Goal: Obtain resource: Download file/media

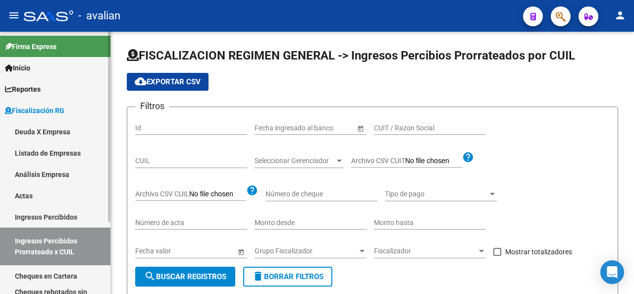
click at [27, 132] on link "Deuda X Empresa" at bounding box center [55, 131] width 110 height 21
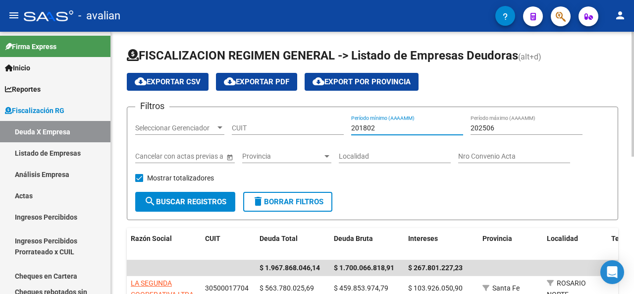
click at [383, 129] on input "201802" at bounding box center [407, 128] width 112 height 8
drag, startPoint x: 359, startPoint y: 126, endPoint x: 365, endPoint y: 127, distance: 6.0
click at [365, 127] on input "201802" at bounding box center [407, 128] width 112 height 8
click at [374, 127] on input "202502" at bounding box center [407, 128] width 112 height 8
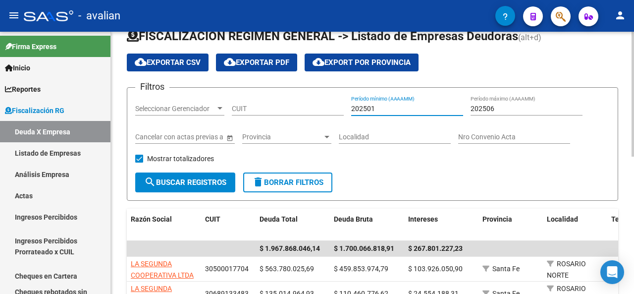
scroll to position [50, 0]
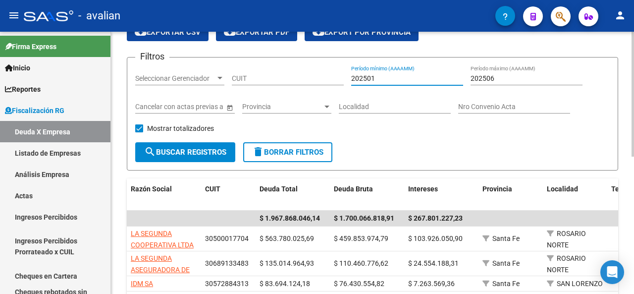
type input "202501"
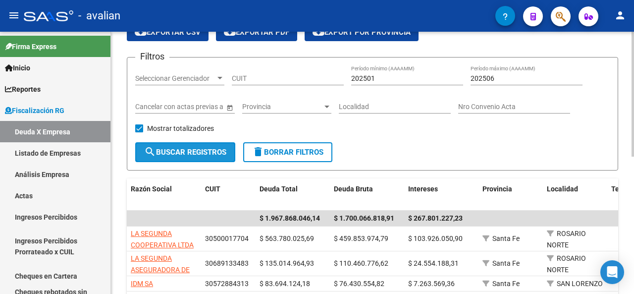
click at [205, 146] on button "search Buscar Registros" at bounding box center [185, 152] width 100 height 20
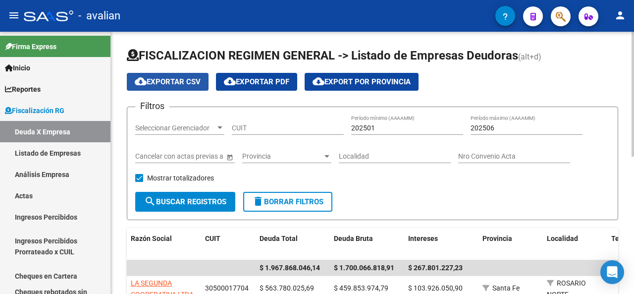
click at [172, 82] on span "cloud_download Exportar CSV" at bounding box center [168, 81] width 66 height 9
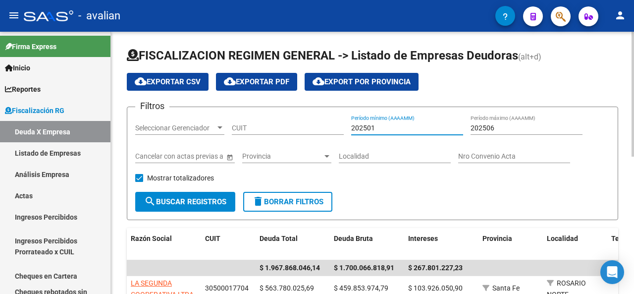
drag, startPoint x: 392, startPoint y: 125, endPoint x: 330, endPoint y: 120, distance: 62.6
click at [330, 120] on div "Filtros Seleccionar Gerenciador Seleccionar Gerenciador CUIT 202501 Período mín…" at bounding box center [372, 153] width 474 height 77
click at [503, 132] on div "202506 Período máximo (AAAAMM)" at bounding box center [526, 125] width 112 height 20
drag, startPoint x: 502, startPoint y: 126, endPoint x: 431, endPoint y: 117, distance: 71.8
click at [431, 117] on div "Filtros Seleccionar Gerenciador Seleccionar Gerenciador CUIT 202501 Período mín…" at bounding box center [372, 153] width 474 height 77
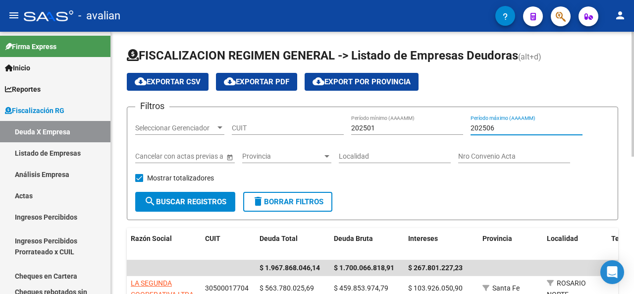
paste input "1"
type input "202501"
click at [192, 200] on span "search Buscar Registros" at bounding box center [185, 201] width 82 height 9
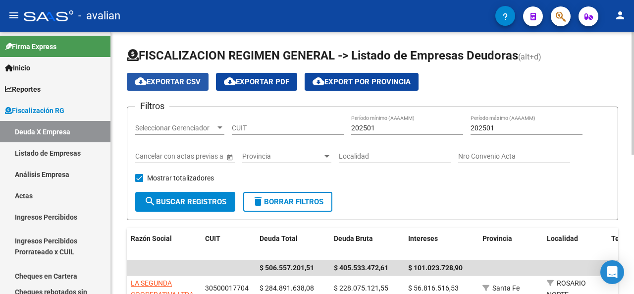
click at [169, 78] on span "cloud_download Exportar CSV" at bounding box center [168, 81] width 66 height 9
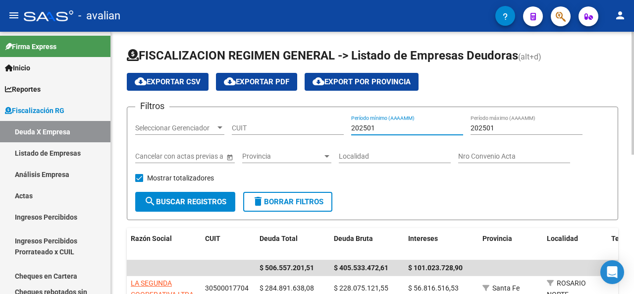
click at [371, 128] on input "202501" at bounding box center [407, 128] width 112 height 8
type input "202502"
click at [488, 129] on input "202501" at bounding box center [526, 128] width 112 height 8
type input "202502"
click at [168, 199] on span "search Buscar Registros" at bounding box center [185, 201] width 82 height 9
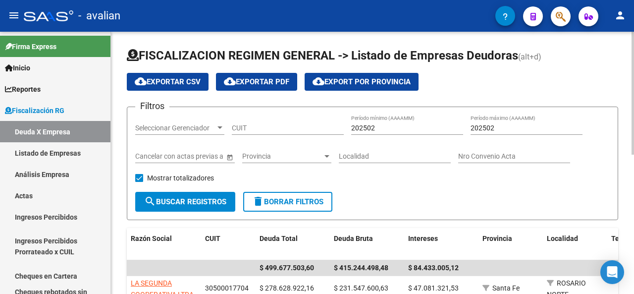
click at [156, 78] on span "cloud_download Exportar CSV" at bounding box center [168, 81] width 66 height 9
drag, startPoint x: 382, startPoint y: 126, endPoint x: 372, endPoint y: 121, distance: 10.4
click at [372, 121] on div "202502 Período mínimo (AAAAMM)" at bounding box center [407, 125] width 112 height 20
type input "202503"
drag, startPoint x: 501, startPoint y: 128, endPoint x: 487, endPoint y: 120, distance: 15.3
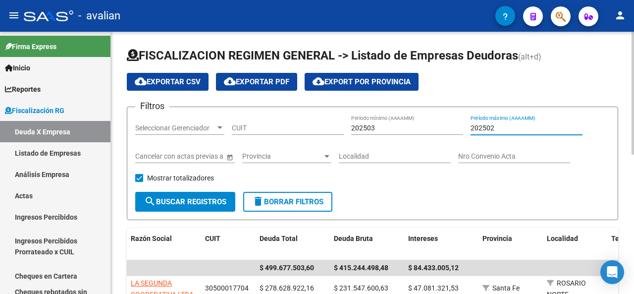
click at [487, 120] on div "202502 Período máximo (AAAAMM)" at bounding box center [526, 125] width 112 height 20
click at [491, 124] on input "202502" at bounding box center [526, 128] width 112 height 8
click at [490, 125] on input "202502" at bounding box center [526, 128] width 112 height 8
type input "202503"
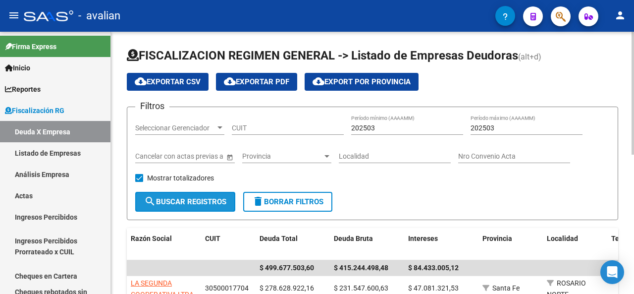
click at [194, 204] on span "search Buscar Registros" at bounding box center [185, 201] width 82 height 9
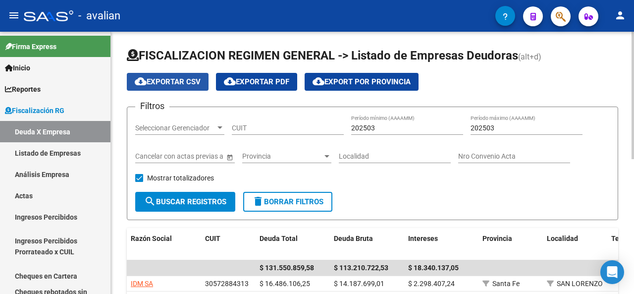
click at [157, 79] on span "cloud_download Exportar CSV" at bounding box center [168, 81] width 66 height 9
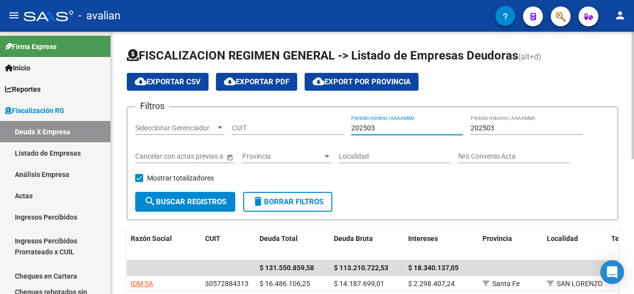
drag, startPoint x: 377, startPoint y: 128, endPoint x: 371, endPoint y: 125, distance: 6.9
click at [371, 125] on input "202503" at bounding box center [407, 128] width 112 height 8
type input "202504"
click at [490, 125] on input "202503" at bounding box center [526, 128] width 112 height 8
type input "202504"
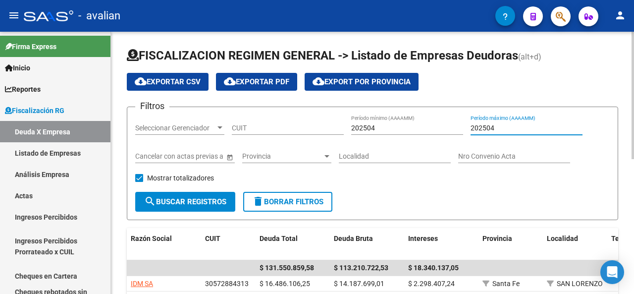
click at [197, 191] on form "Filtros Seleccionar Gerenciador Seleccionar Gerenciador CUIT 202504 Período mín…" at bounding box center [372, 162] width 491 height 113
click at [196, 197] on span "search Buscar Registros" at bounding box center [185, 201] width 82 height 9
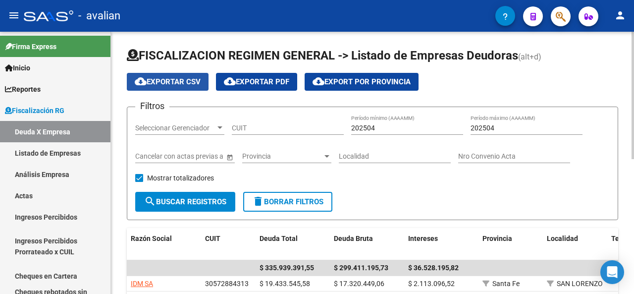
click at [166, 86] on button "cloud_download Exportar CSV" at bounding box center [168, 82] width 82 height 18
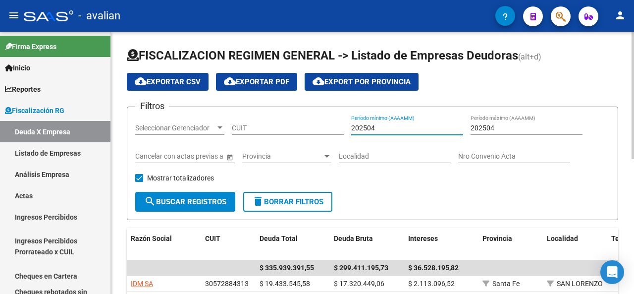
click at [371, 129] on input "202504" at bounding box center [407, 128] width 112 height 8
type input "202505"
drag, startPoint x: 493, startPoint y: 128, endPoint x: 489, endPoint y: 124, distance: 5.3
click at [489, 124] on input "202504" at bounding box center [526, 128] width 112 height 8
type input "202505"
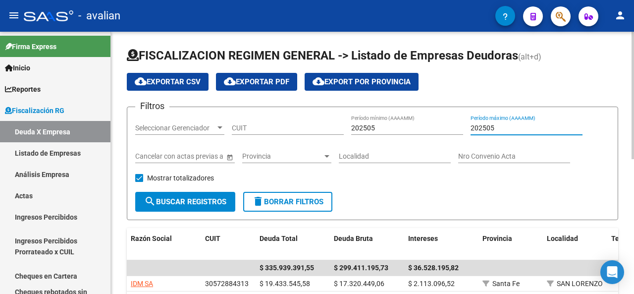
click at [206, 197] on span "search Buscar Registros" at bounding box center [185, 201] width 82 height 9
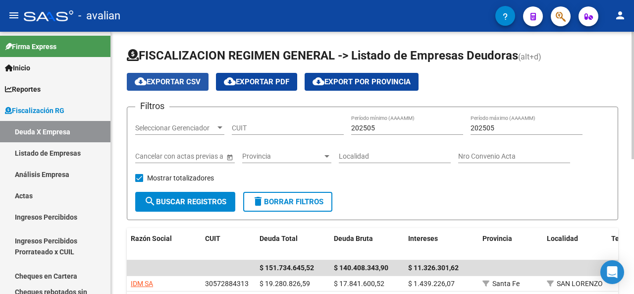
click at [152, 76] on button "cloud_download Exportar CSV" at bounding box center [168, 82] width 82 height 18
click at [378, 130] on div "202505 Período mínimo (AAAAMM)" at bounding box center [407, 125] width 112 height 20
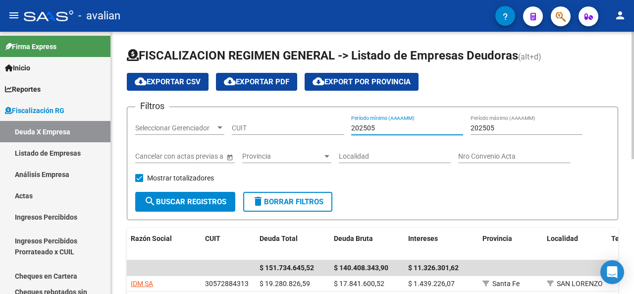
click at [371, 125] on input "202505" at bounding box center [407, 128] width 112 height 8
type input "202506"
drag, startPoint x: 494, startPoint y: 125, endPoint x: 486, endPoint y: 122, distance: 8.5
click at [486, 122] on div "202505 Período máximo (AAAAMM)" at bounding box center [526, 125] width 112 height 20
click at [494, 126] on input "202505" at bounding box center [526, 128] width 112 height 8
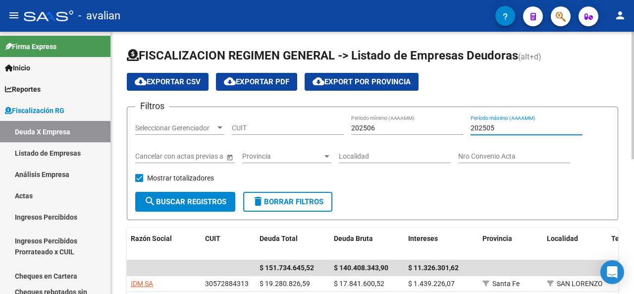
click at [491, 128] on input "202505" at bounding box center [526, 128] width 112 height 8
type input "202506"
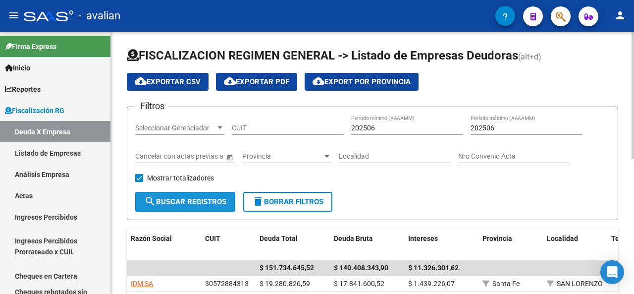
click at [175, 198] on span "search Buscar Registros" at bounding box center [185, 201] width 82 height 9
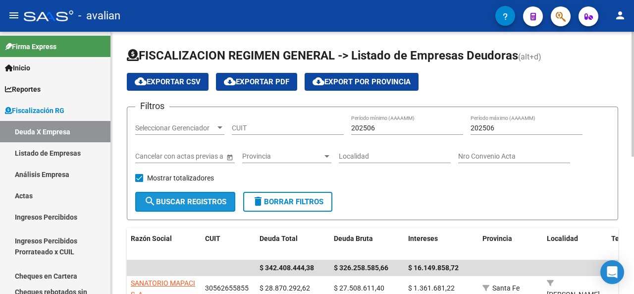
click at [200, 201] on span "search Buscar Registros" at bounding box center [185, 201] width 82 height 9
click at [165, 84] on span "cloud_download Exportar CSV" at bounding box center [168, 81] width 66 height 9
